Goal: Transaction & Acquisition: Purchase product/service

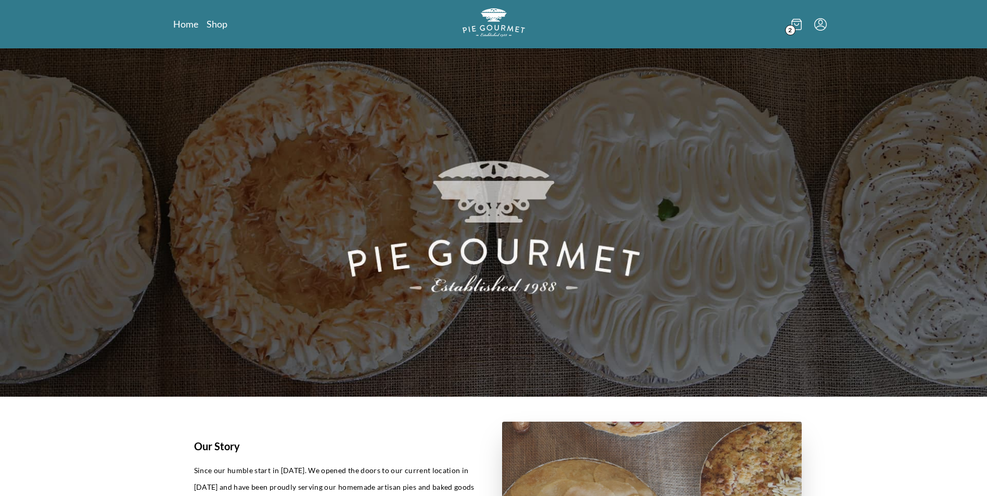
click at [797, 24] on icon at bounding box center [796, 24] width 4 height 2
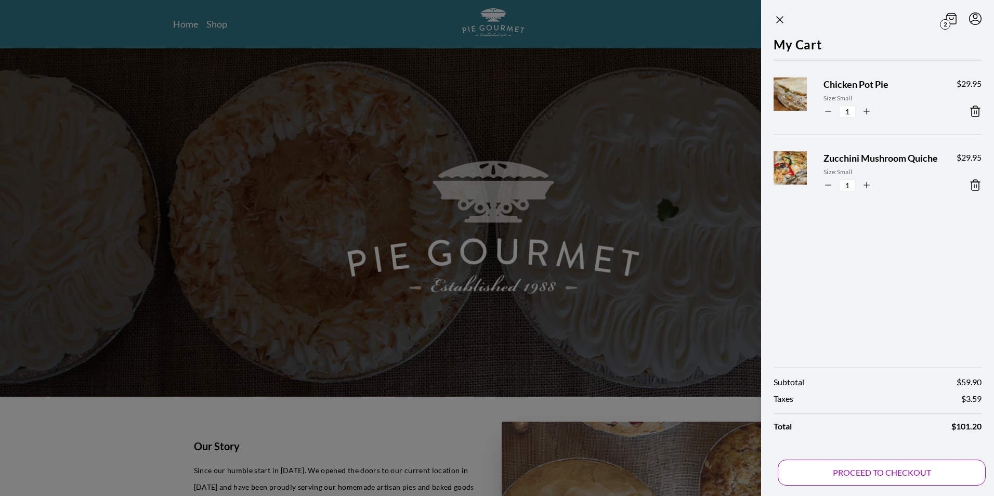
click at [878, 474] on button "PROCEED TO CHECKOUT" at bounding box center [882, 473] width 208 height 26
select select "DC"
select select "MD"
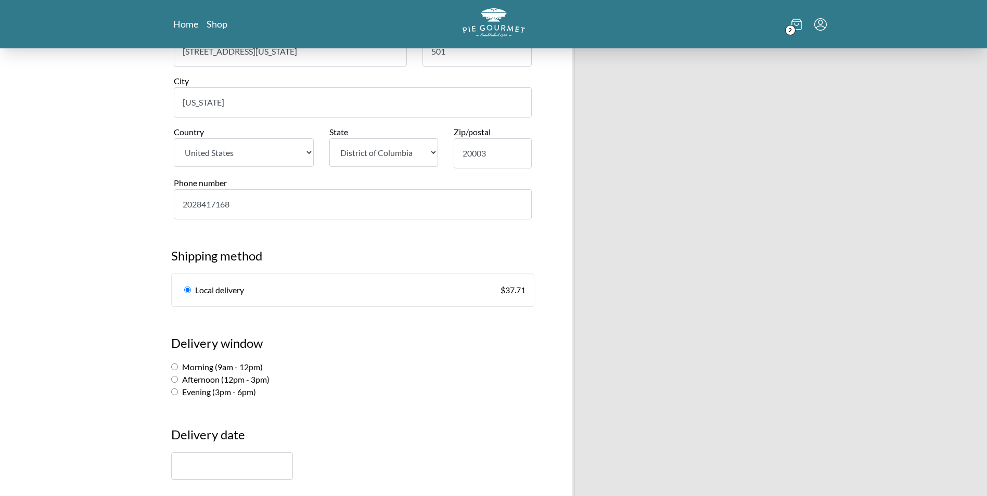
scroll to position [413, 0]
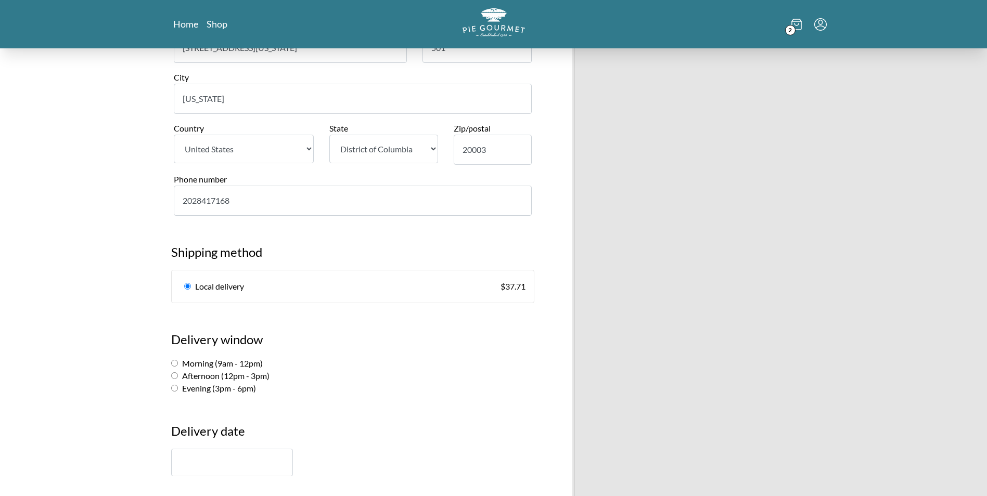
click at [235, 465] on input "text" at bounding box center [232, 463] width 122 height 28
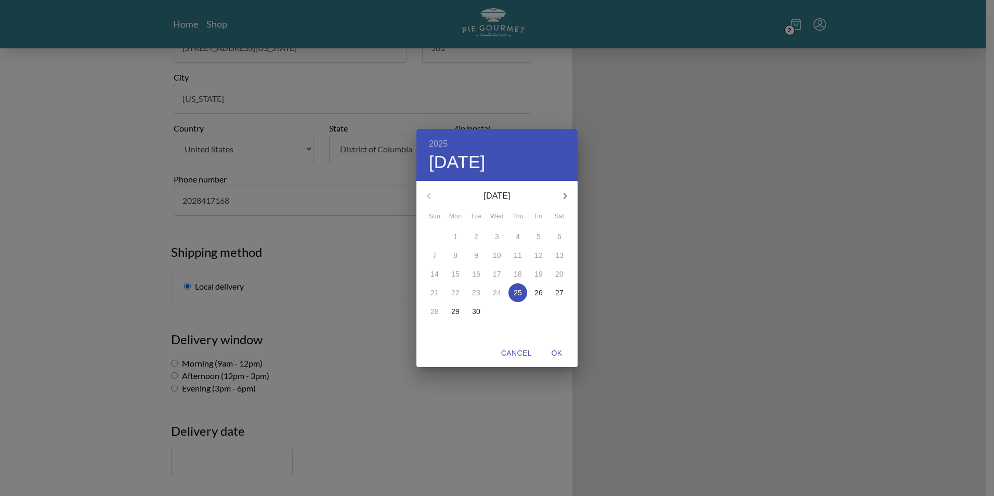
click at [518, 294] on p "25" at bounding box center [518, 293] width 8 height 10
click at [518, 291] on p "25" at bounding box center [518, 293] width 8 height 10
click at [557, 355] on span "OK" at bounding box center [556, 353] width 25 height 13
type input "[DATE]"
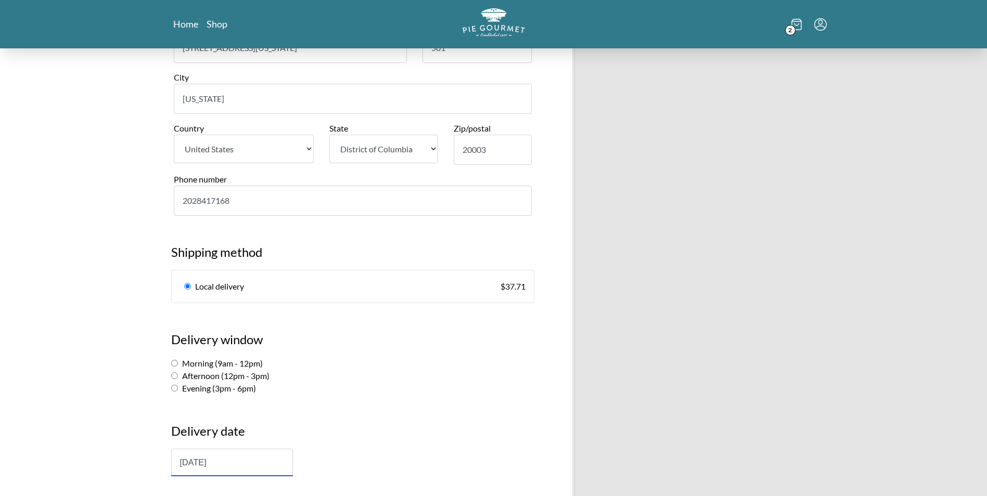
click at [178, 375] on label "Afternoon (12pm - 3pm)" at bounding box center [220, 376] width 98 height 10
click at [178, 375] on input "Afternoon (12pm - 3pm)" at bounding box center [174, 375] width 7 height 7
radio input "true"
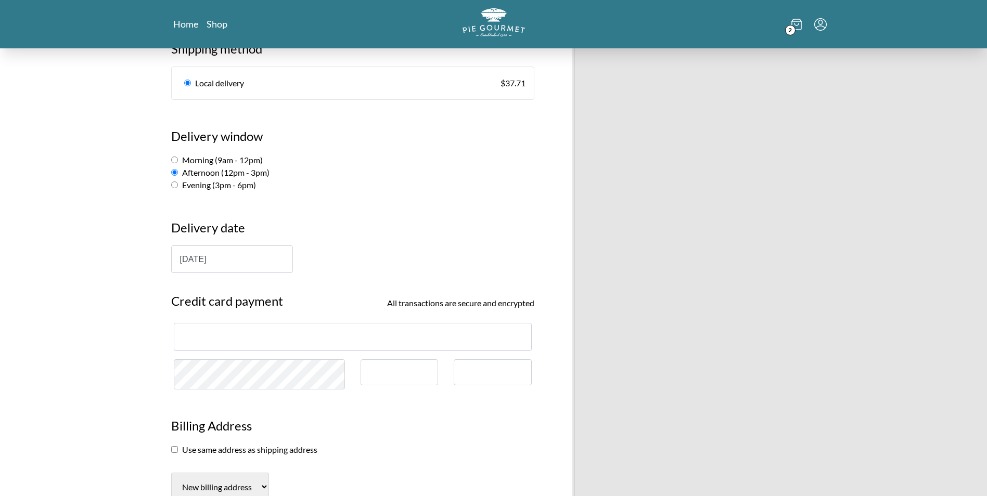
scroll to position [615, 0]
click at [175, 185] on input "Evening (3pm - 6pm)" at bounding box center [174, 187] width 7 height 7
radio input "true"
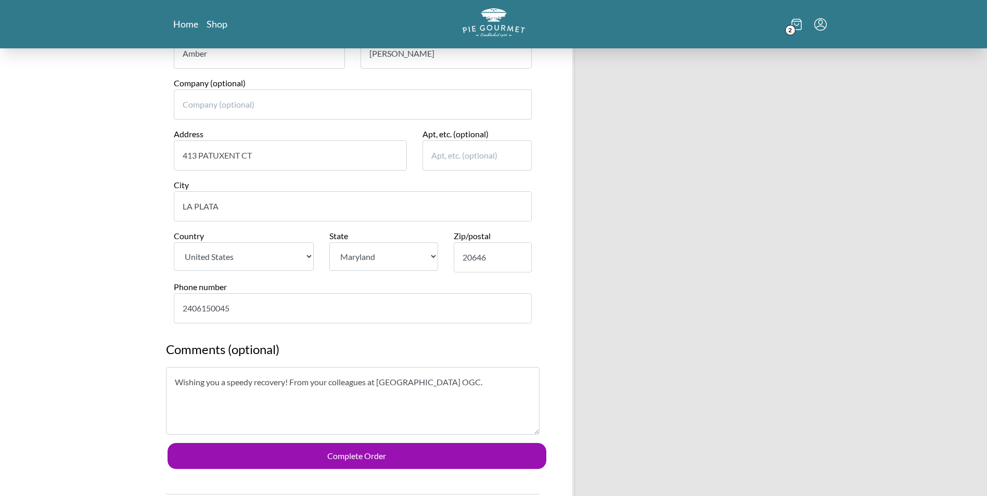
scroll to position [1120, 0]
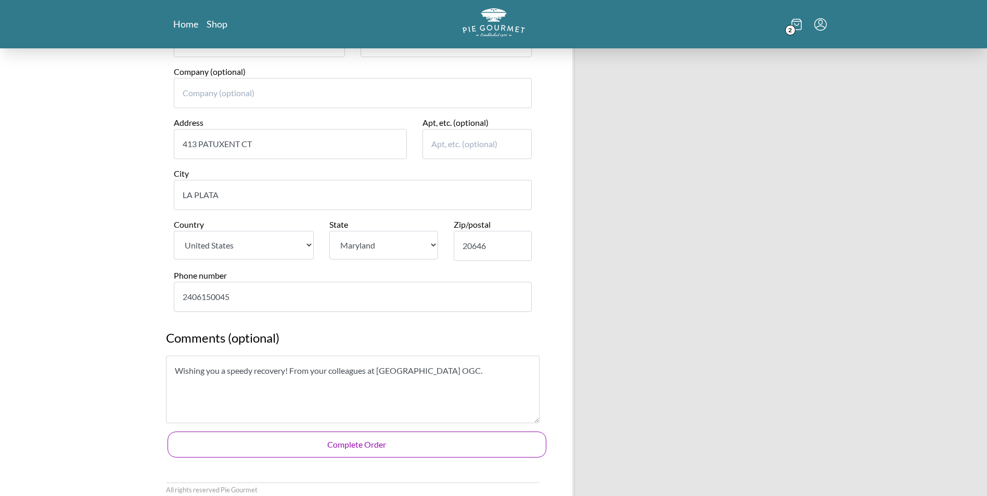
click at [357, 448] on button "Complete Order" at bounding box center [356, 445] width 379 height 26
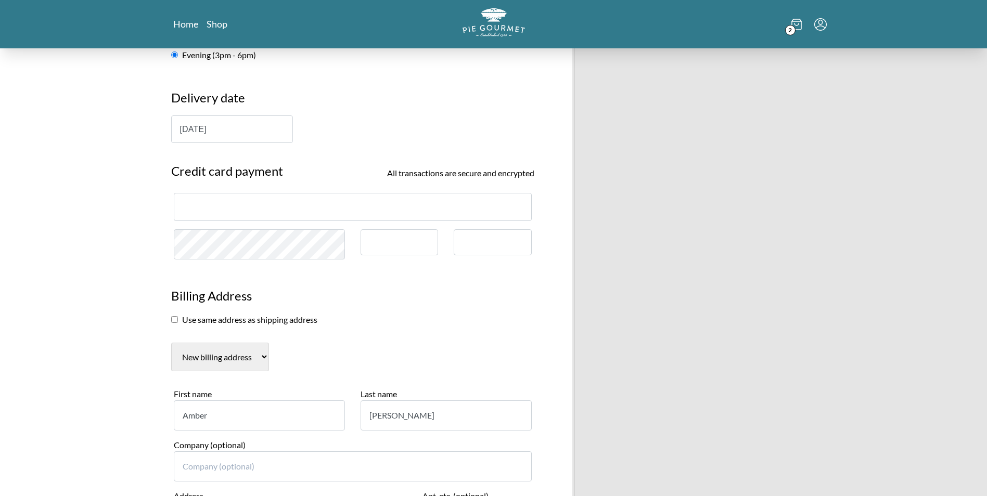
scroll to position [1243, 0]
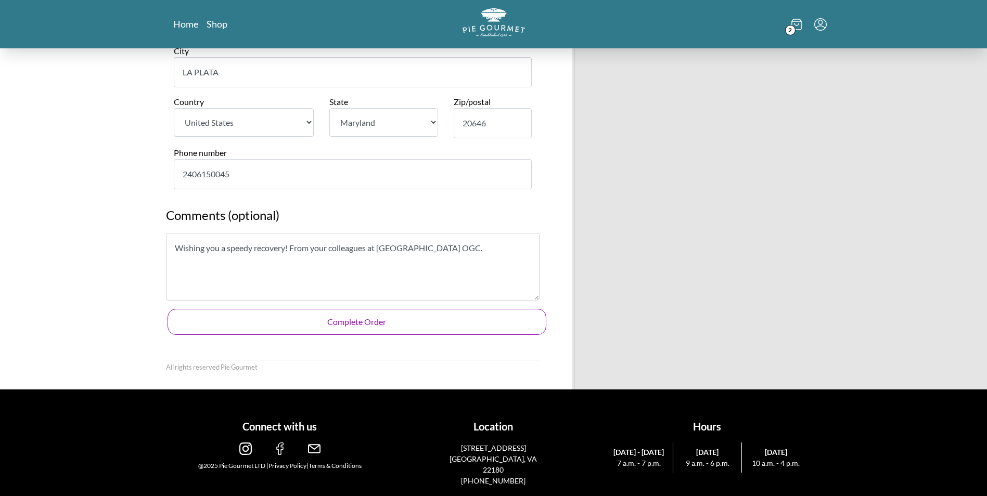
click at [362, 322] on button "Complete Order" at bounding box center [356, 322] width 379 height 26
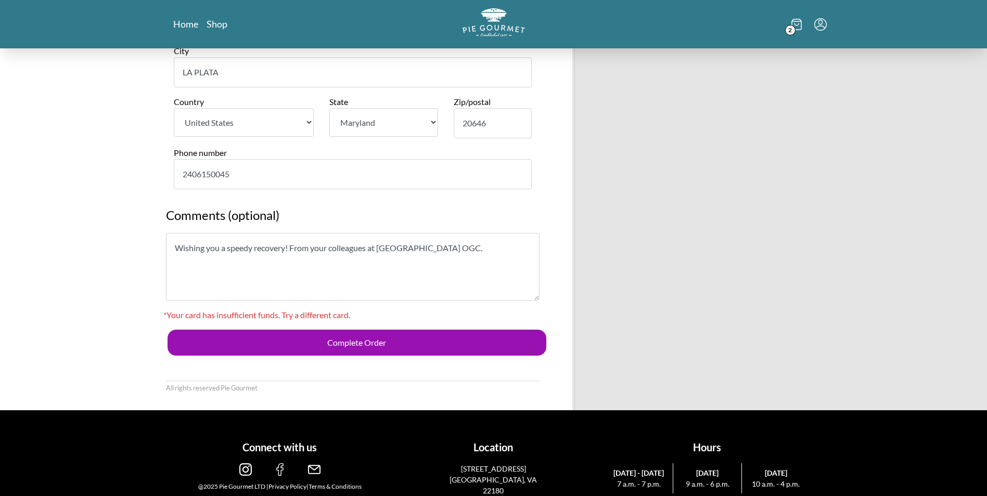
scroll to position [0, 0]
